Goal: Task Accomplishment & Management: Manage account settings

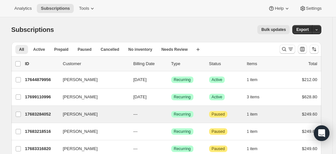
drag, startPoint x: 102, startPoint y: 99, endPoint x: 85, endPoint y: 106, distance: 19.0
click at [85, 106] on div "Steven Littleford 17683284052 Steven Littleford --- Success Recurring Attention…" at bounding box center [166, 114] width 310 height 17
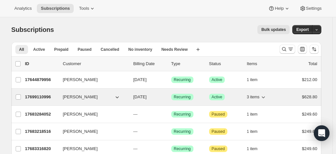
click at [102, 98] on button "Len Nancarrow" at bounding box center [91, 97] width 65 height 10
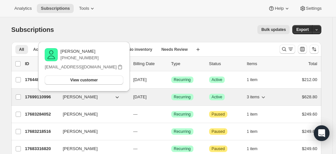
click at [56, 99] on p "17699110996" at bounding box center [41, 97] width 33 height 7
